Goal: Task Accomplishment & Management: Manage account settings

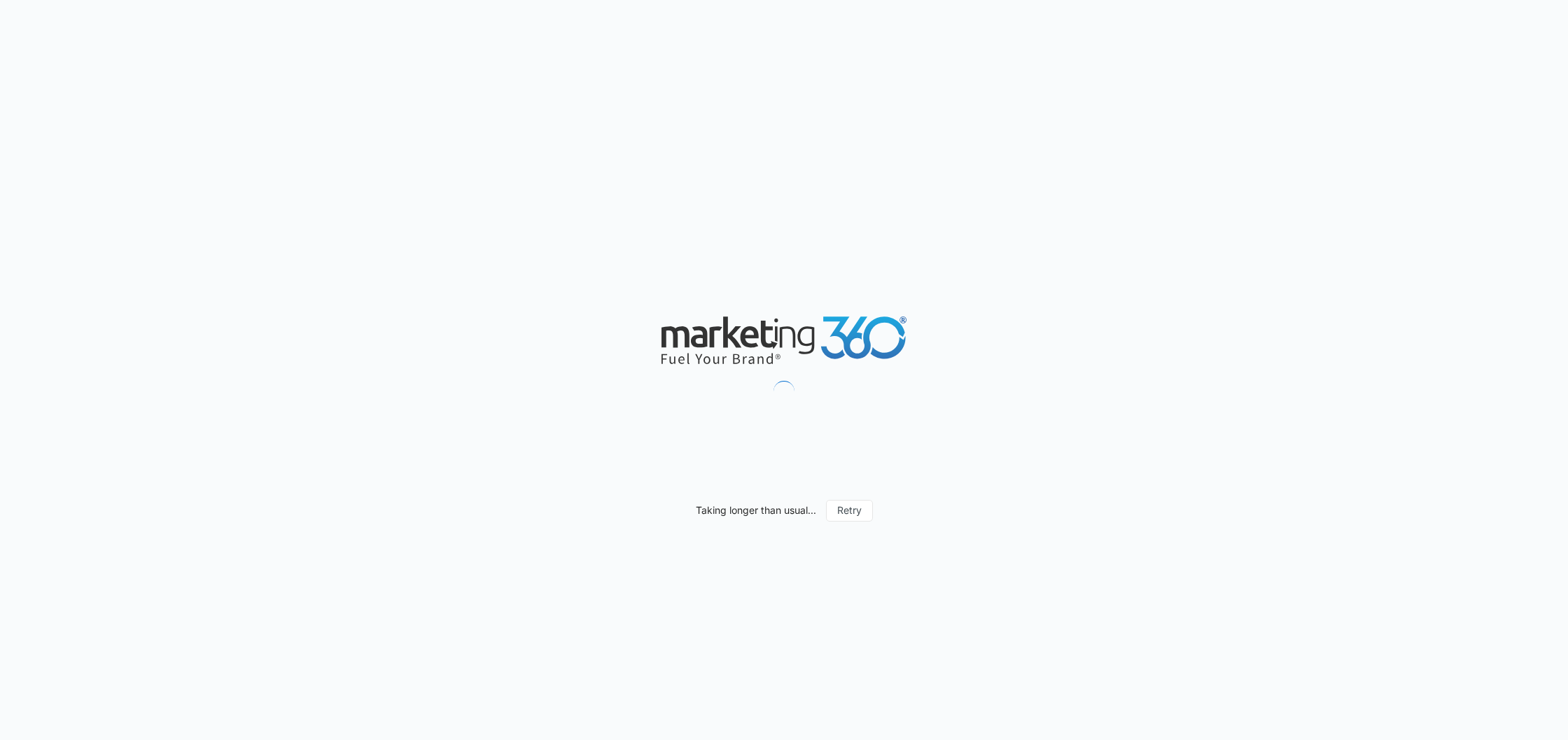
type input "08/12/2025"
type input "09/11/2025"
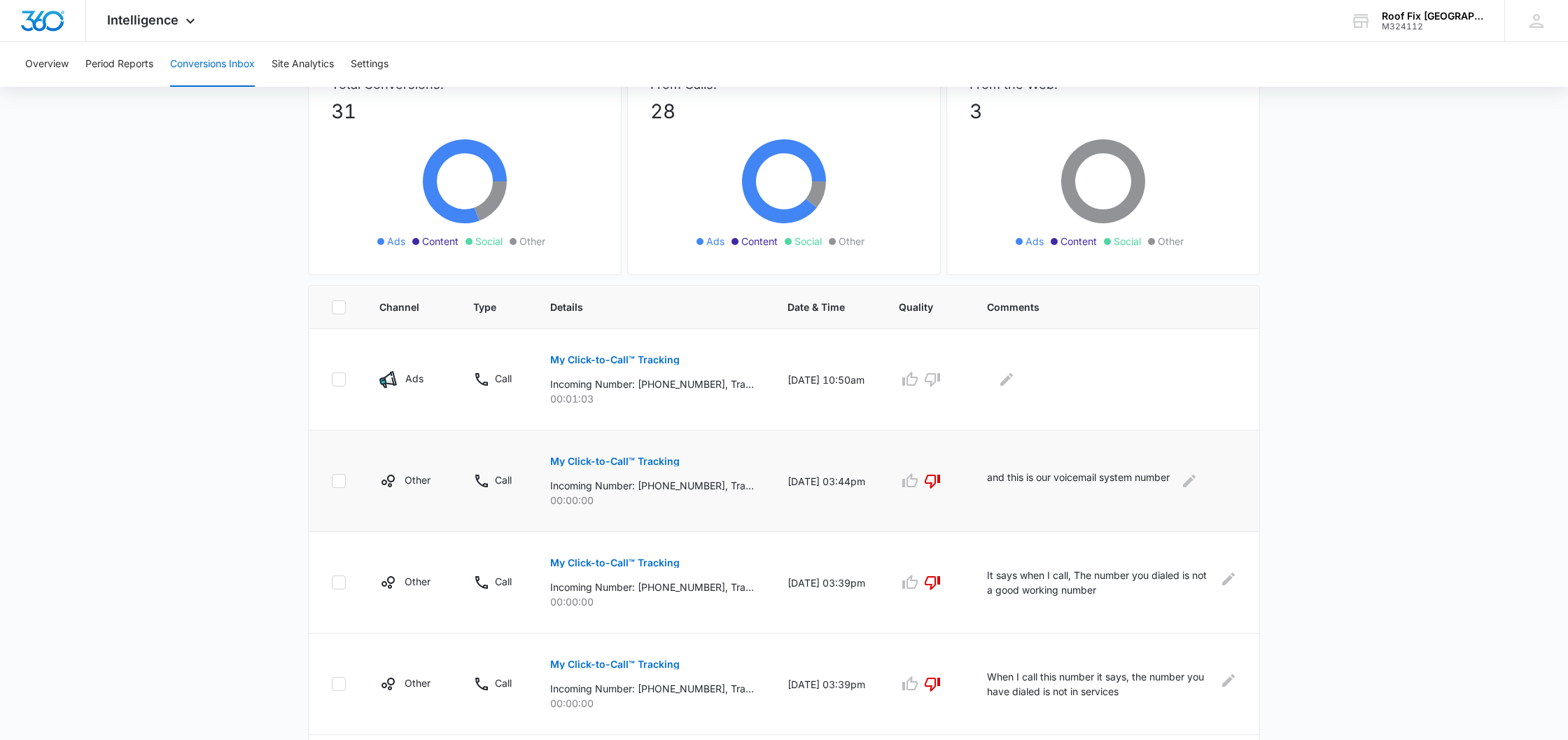
scroll to position [108, 0]
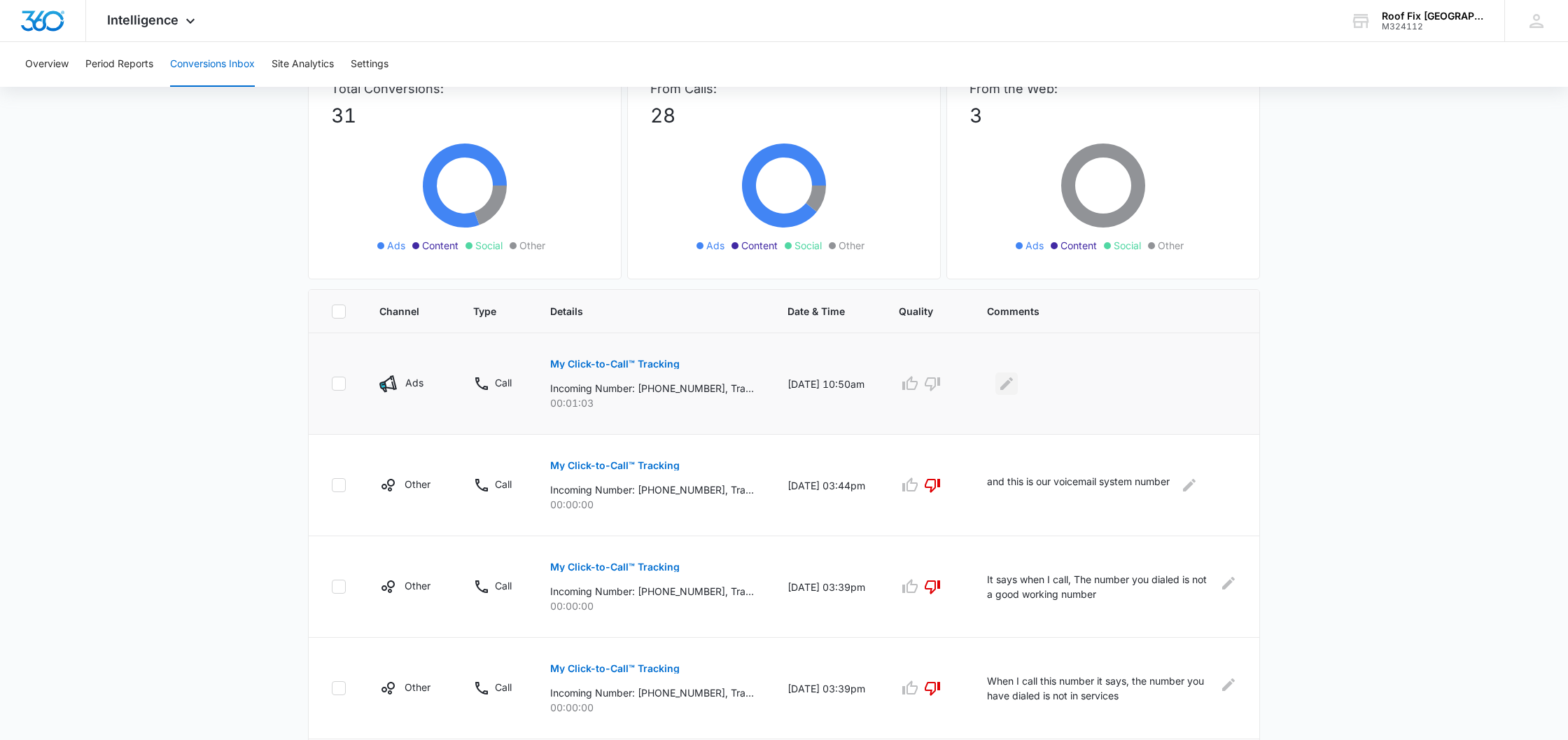
click at [1009, 386] on icon "Edit Comments" at bounding box center [1006, 384] width 17 height 17
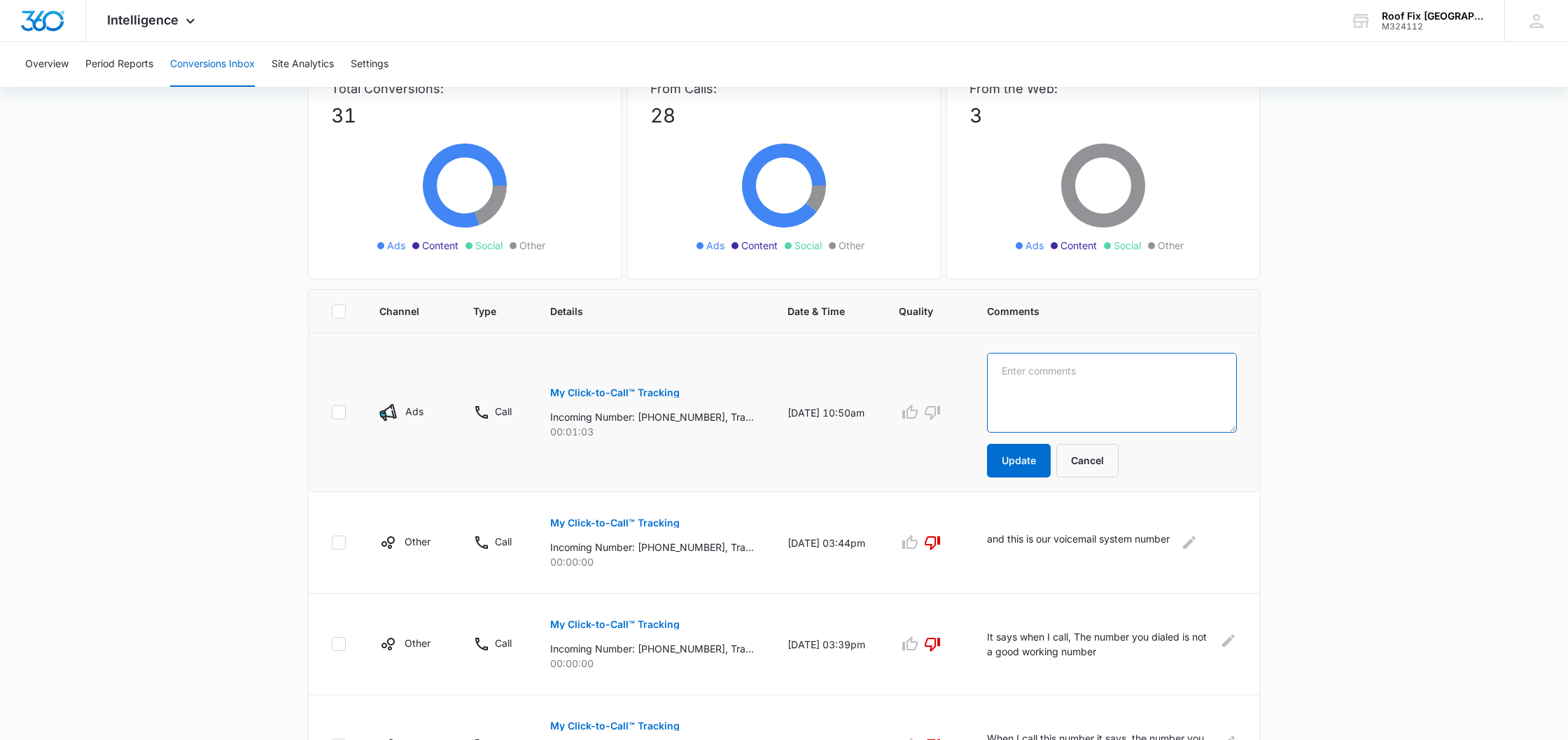
click at [1009, 386] on textarea at bounding box center [1111, 392] width 250 height 80
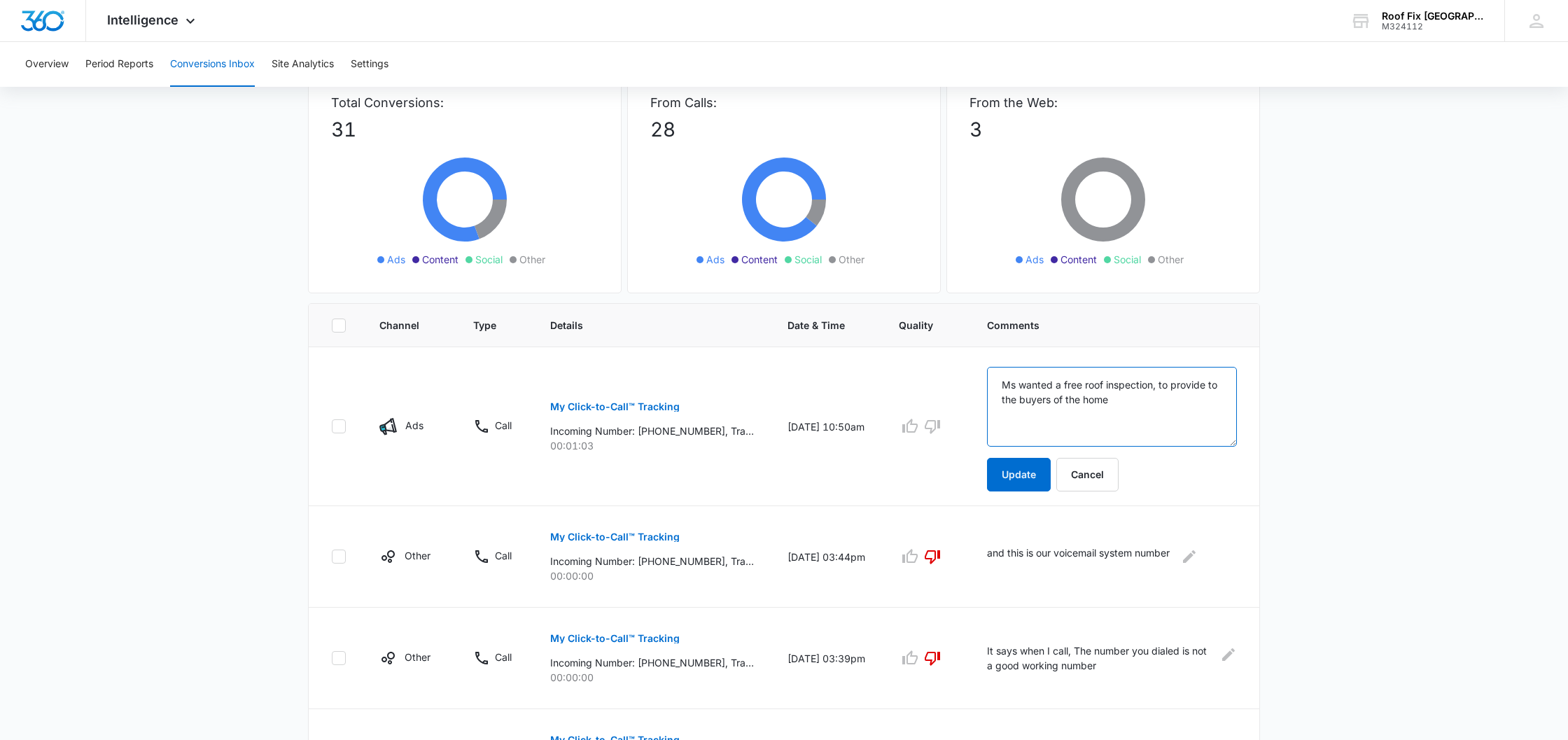
scroll to position [91, 0]
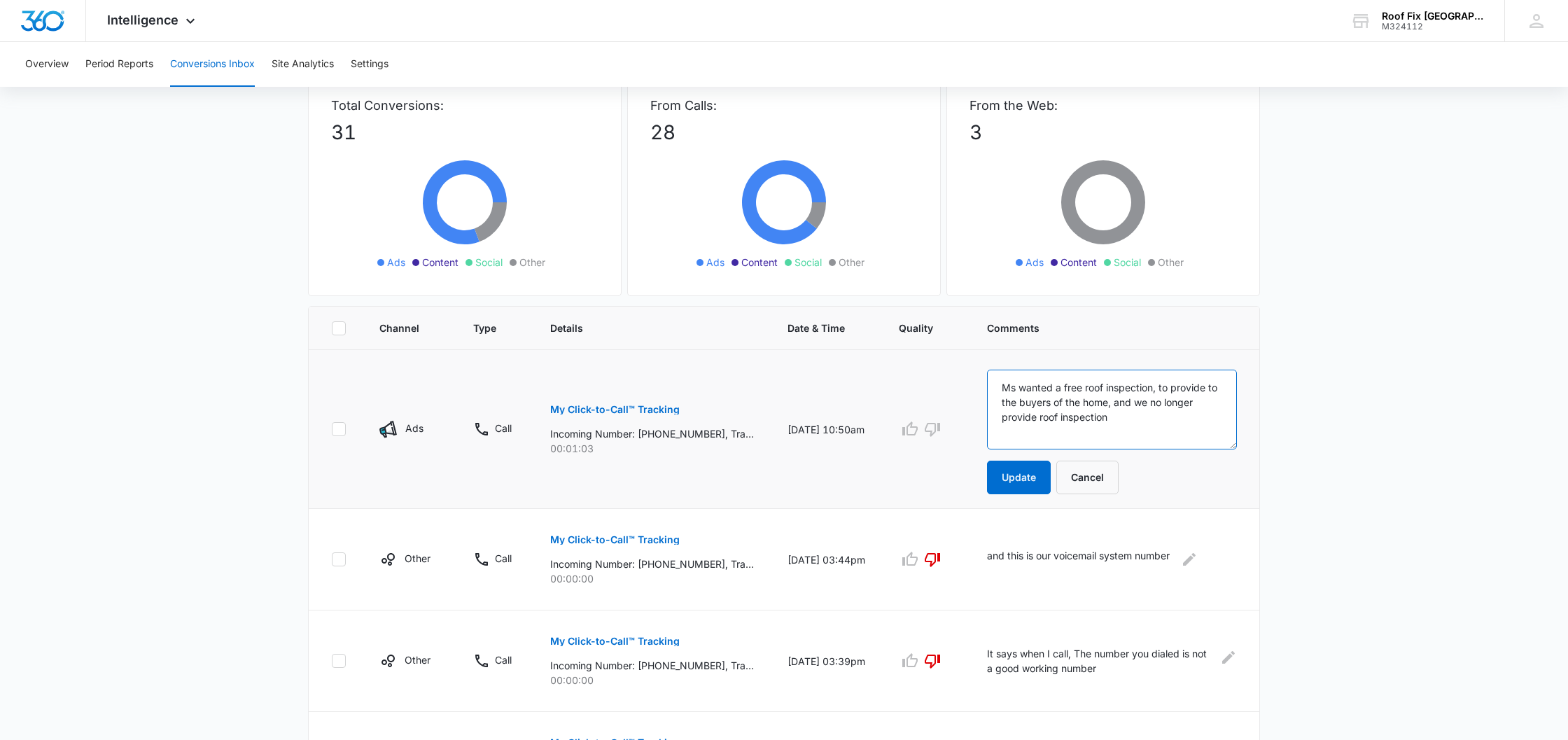
click at [1020, 405] on textarea "Ms wanted a free roof inspection, to provide to the buyers of the home, and we …" at bounding box center [1111, 409] width 250 height 80
click at [1116, 417] on textarea "Ms wanted a free roof inspection, to provide to the new buyers of the home, and…" at bounding box center [1111, 409] width 250 height 80
click at [1039, 417] on textarea "Ms wanted a free roof inspection, to provide to the new buyers of the home, and…" at bounding box center [1111, 409] width 250 height 80
click at [1152, 417] on textarea "Ms wanted a free roof inspection, to provide to the new buyers of the home, and…" at bounding box center [1111, 409] width 250 height 80
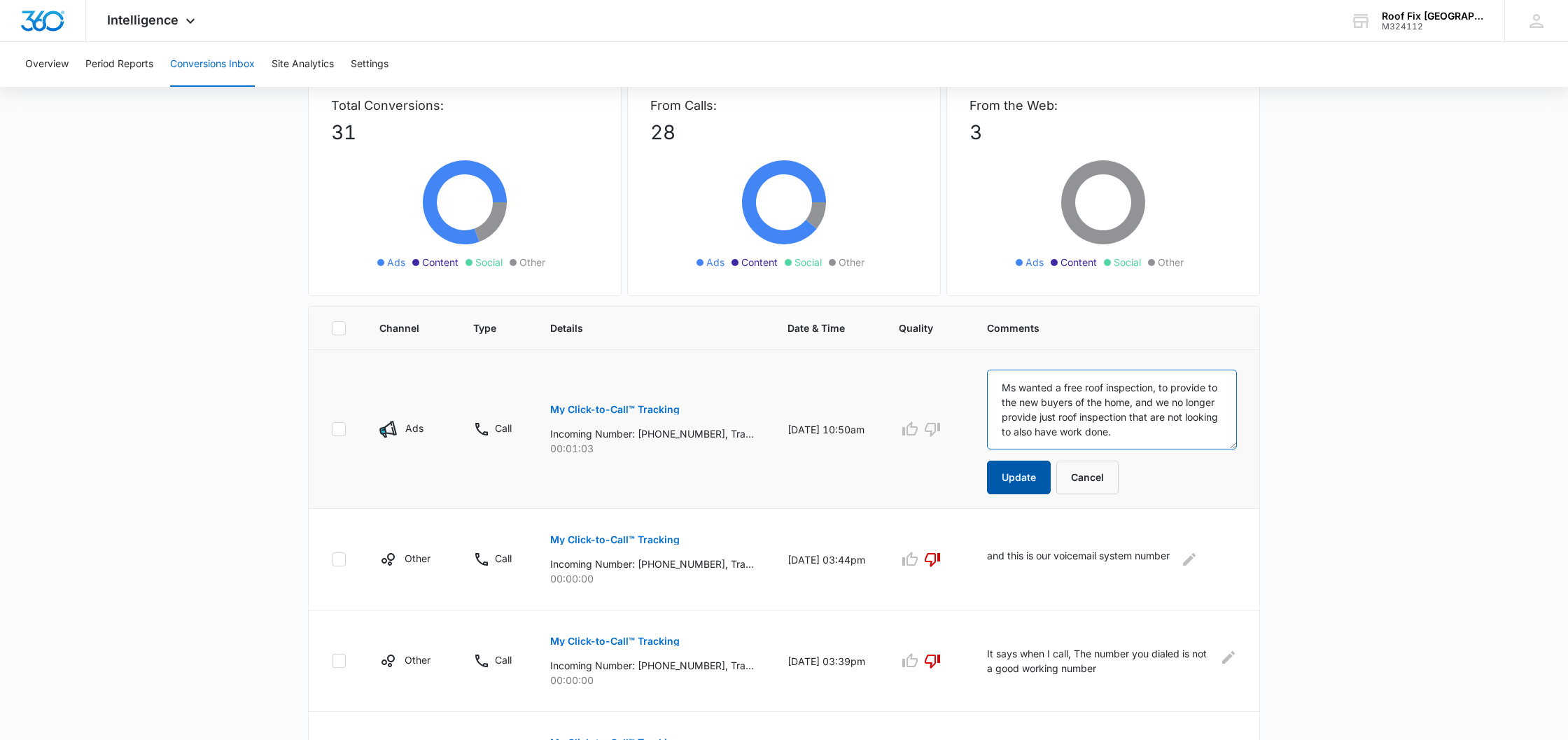
type textarea "Ms wanted a free roof inspection, to provide to the new buyers of the home, and…"
click at [1033, 477] on button "Update" at bounding box center [1018, 477] width 64 height 34
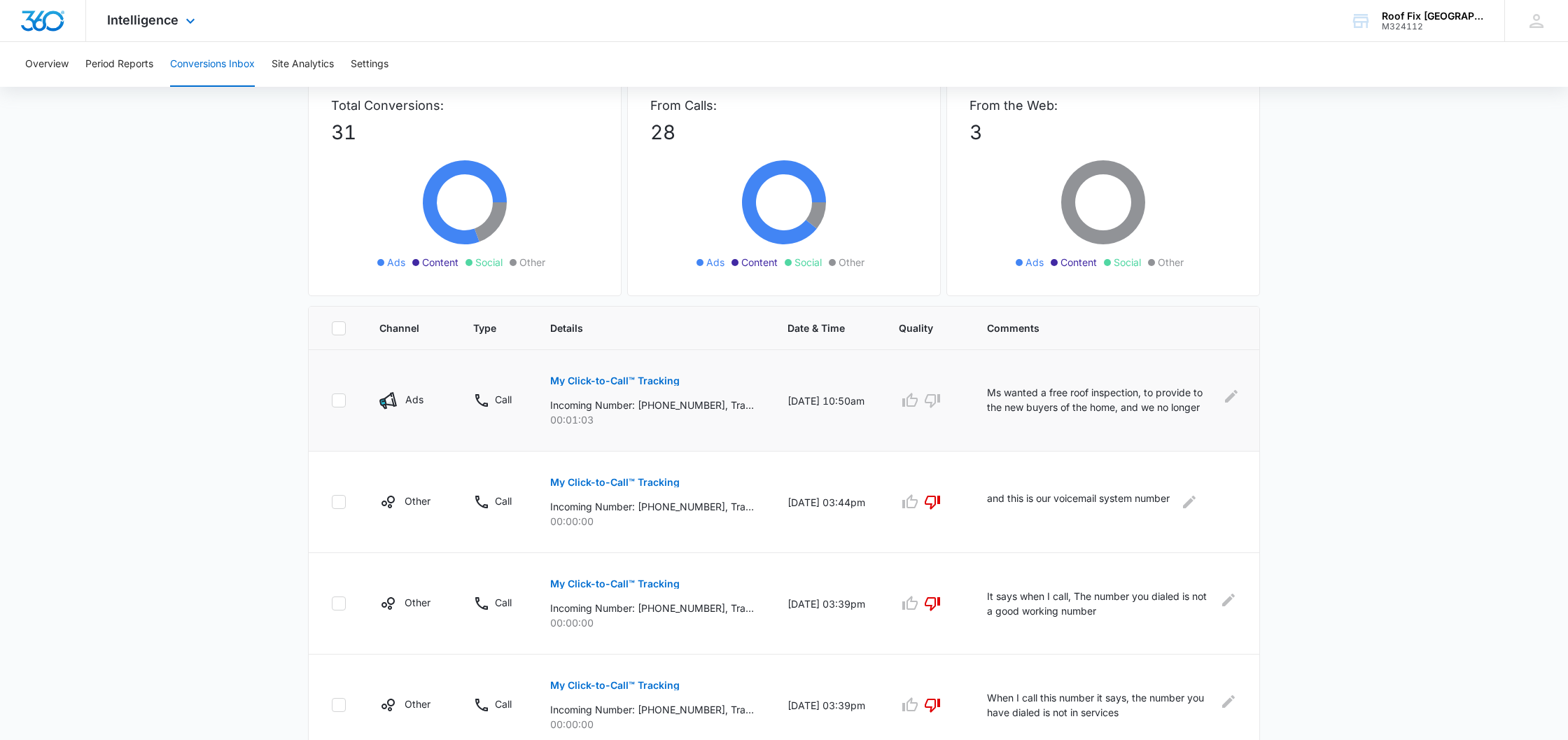
click at [379, 1] on div "Intelligence Apps Reputation Forms CRM Email Social POS Content Ads Intelligenc…" at bounding box center [784, 21] width 1568 height 42
